Goal: Task Accomplishment & Management: Complete application form

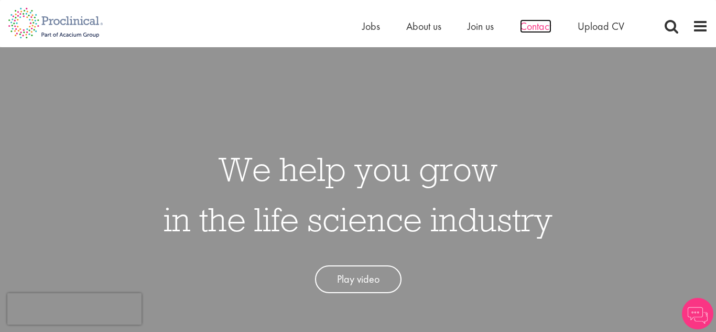
click at [535, 26] on span "Contact" at bounding box center [535, 26] width 31 height 14
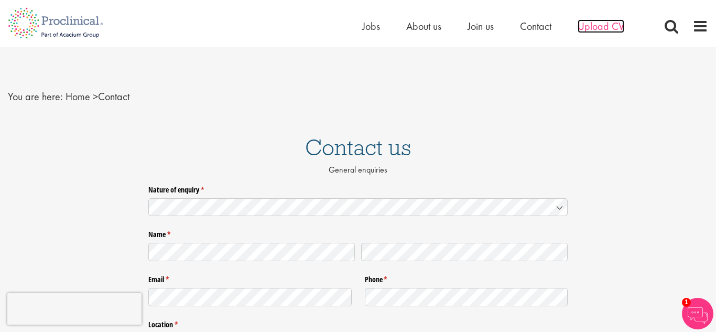
click at [605, 30] on span "Upload CV" at bounding box center [601, 26] width 47 height 14
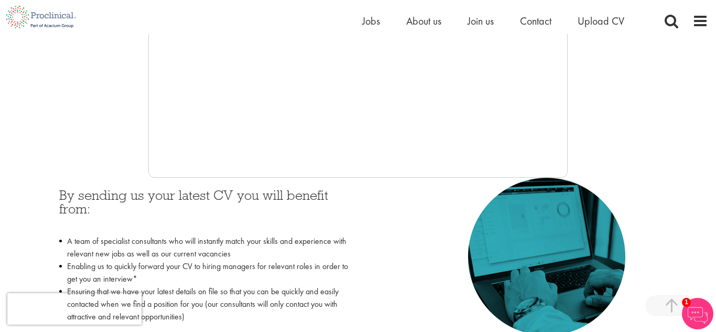
scroll to position [367, 0]
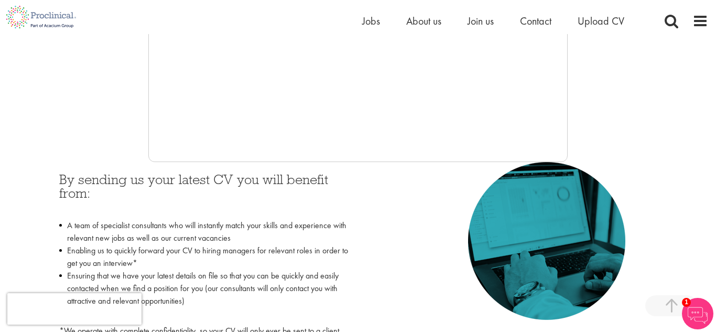
click at [696, 307] on img at bounding box center [697, 313] width 31 height 31
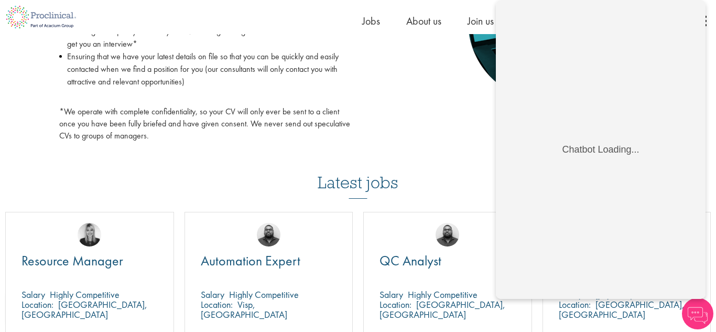
scroll to position [588, 0]
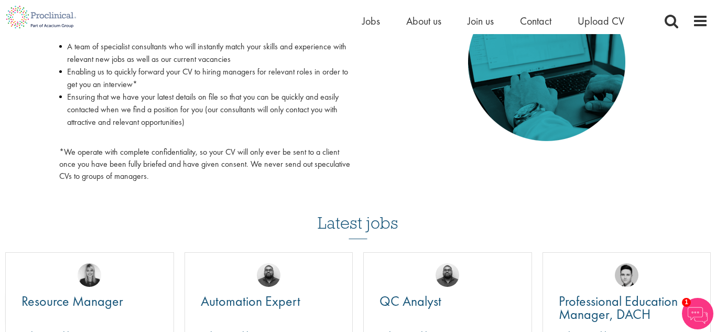
scroll to position [306, 0]
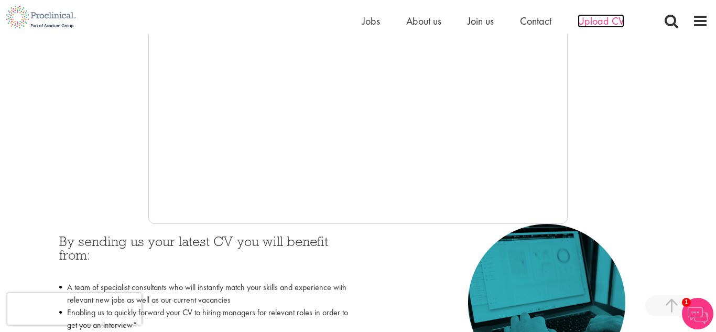
click at [604, 24] on span "Upload CV" at bounding box center [601, 21] width 47 height 14
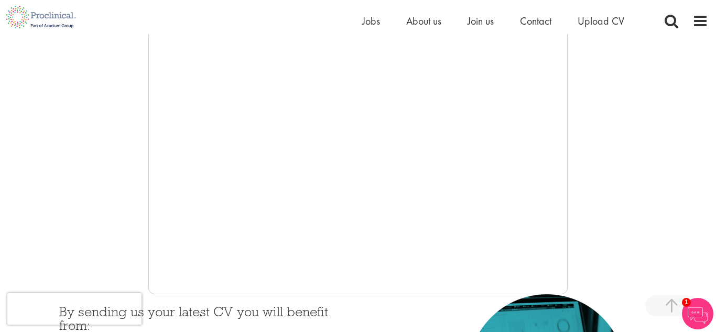
scroll to position [252, 0]
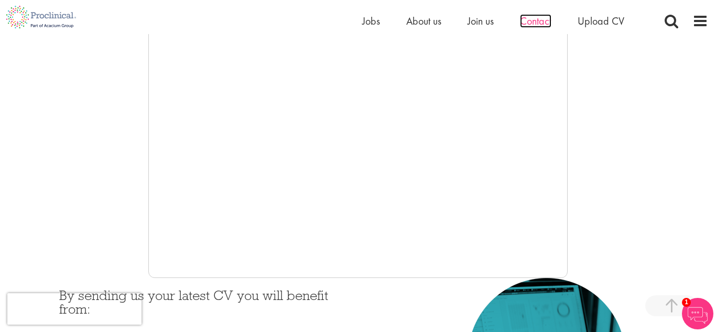
click at [543, 19] on span "Contact" at bounding box center [535, 21] width 31 height 14
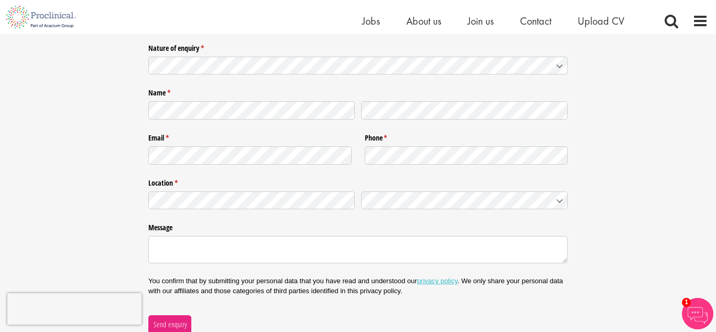
scroll to position [127, 0]
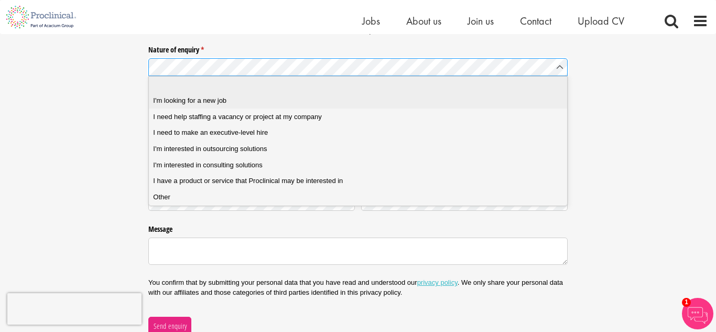
click at [193, 97] on span "I'm looking for a new job" at bounding box center [189, 100] width 73 height 9
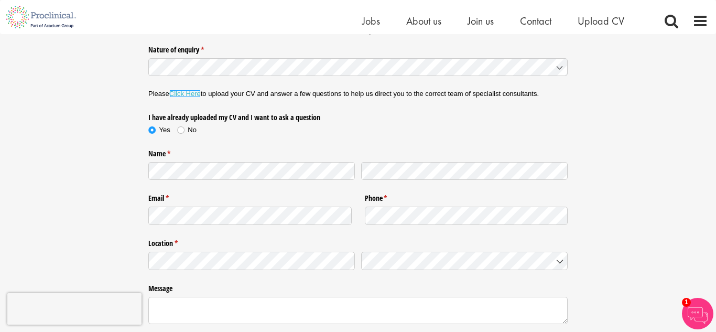
click at [195, 93] on link "Click Here" at bounding box center [184, 94] width 31 height 8
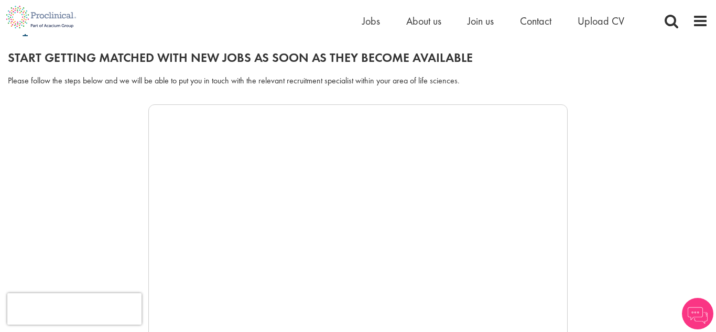
scroll to position [120, 0]
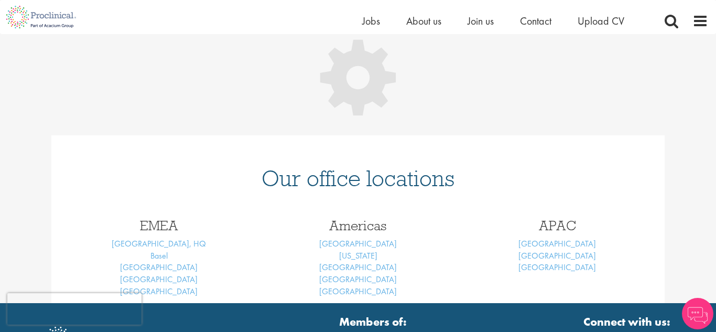
scroll to position [127, 0]
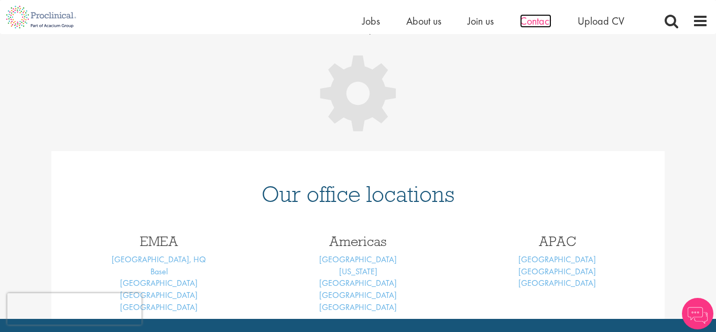
click at [541, 24] on span "Contact" at bounding box center [535, 21] width 31 height 14
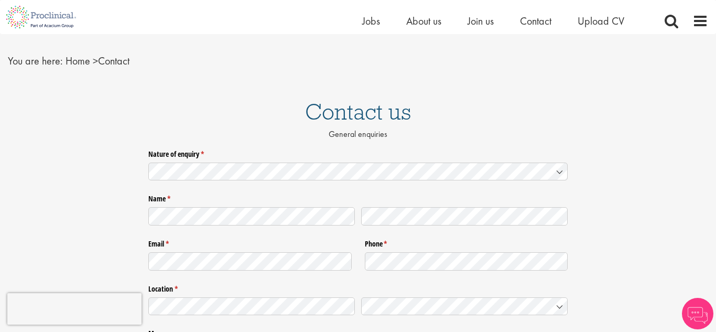
scroll to position [30, 0]
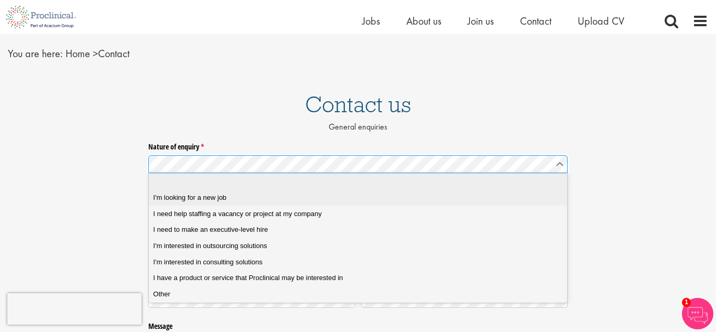
click at [189, 202] on span "I'm looking for a new job" at bounding box center [189, 197] width 73 height 9
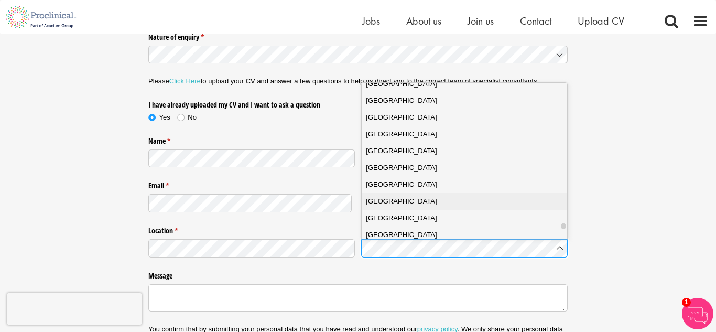
scroll to position [3647, 0]
click at [404, 217] on span "United States" at bounding box center [401, 217] width 71 height 10
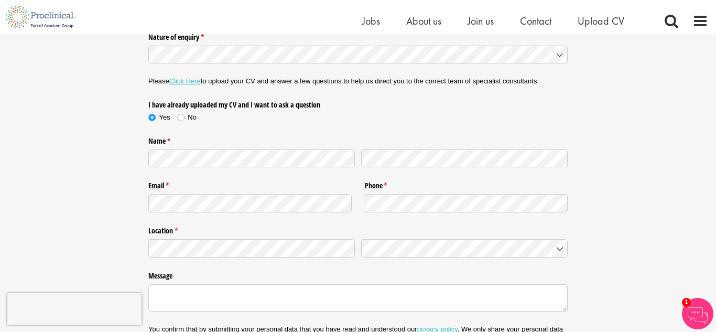
click at [299, 269] on label "Message" at bounding box center [357, 274] width 419 height 14
click at [299, 284] on textarea "Message" at bounding box center [357, 297] width 419 height 27
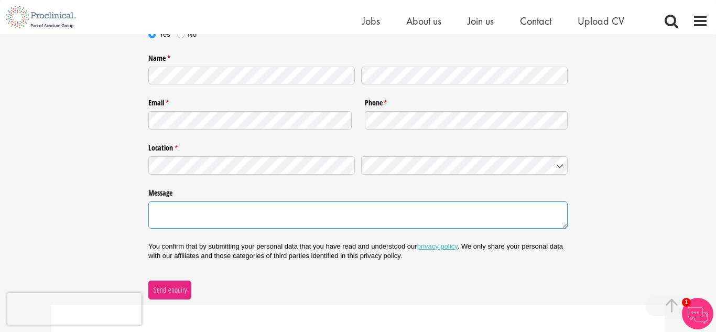
scroll to position [224, 0]
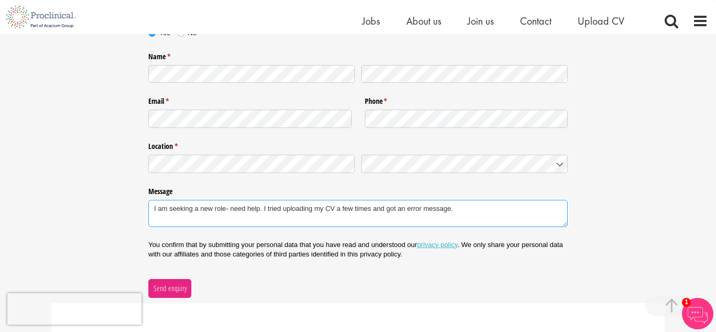
click at [481, 204] on textarea "I am seeking a new role- need help. I tried uploading my CV a few times and got…" at bounding box center [357, 213] width 419 height 27
paste textarea "https://www.linkedin.com/in/adrianaalba/"
type textarea "I am seeking a new role- need help. I tried uploading my CV a few times and got…"
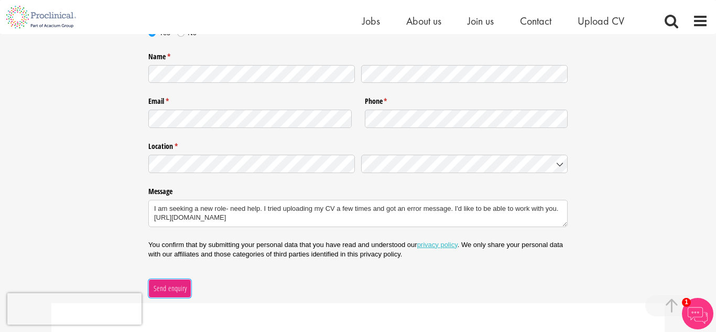
click at [167, 288] on span "Send enquiry" at bounding box center [170, 288] width 34 height 12
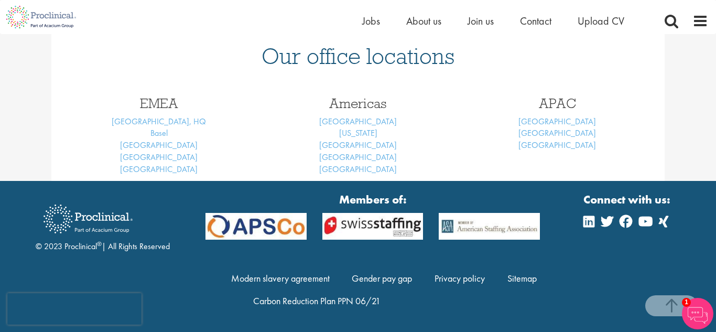
scroll to position [160, 0]
